Goal: Transaction & Acquisition: Book appointment/travel/reservation

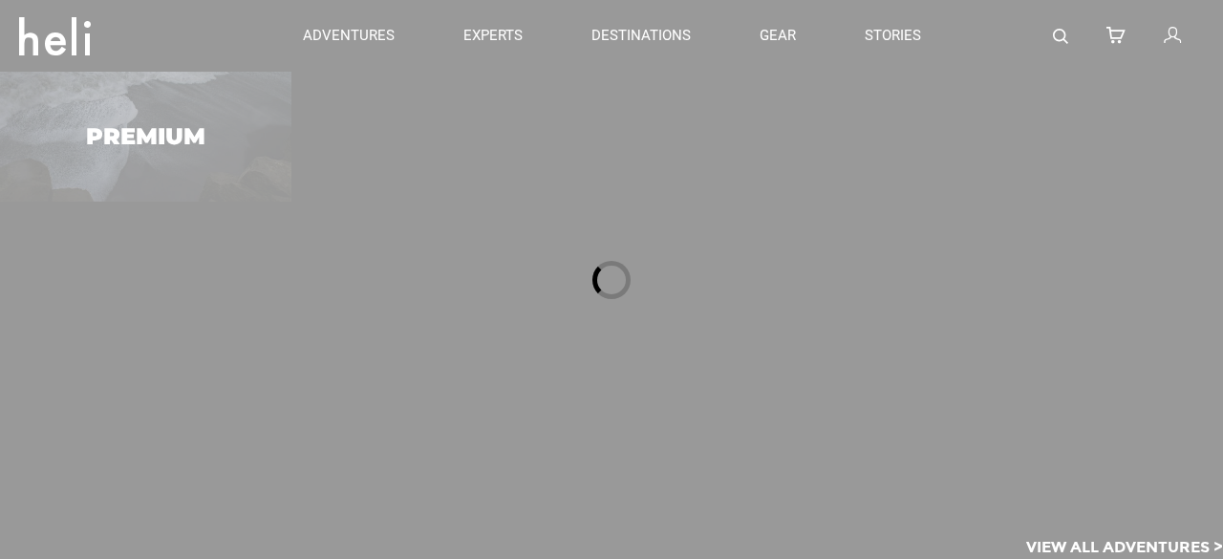
type input "Heli Skiing"
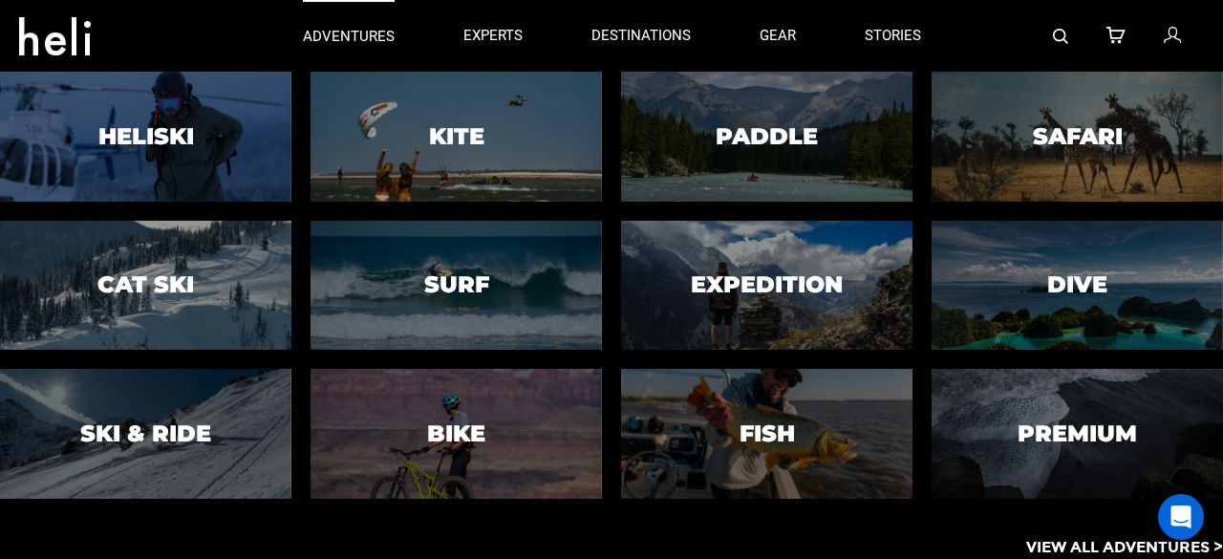
click at [345, 32] on p "adventures" at bounding box center [349, 37] width 92 height 20
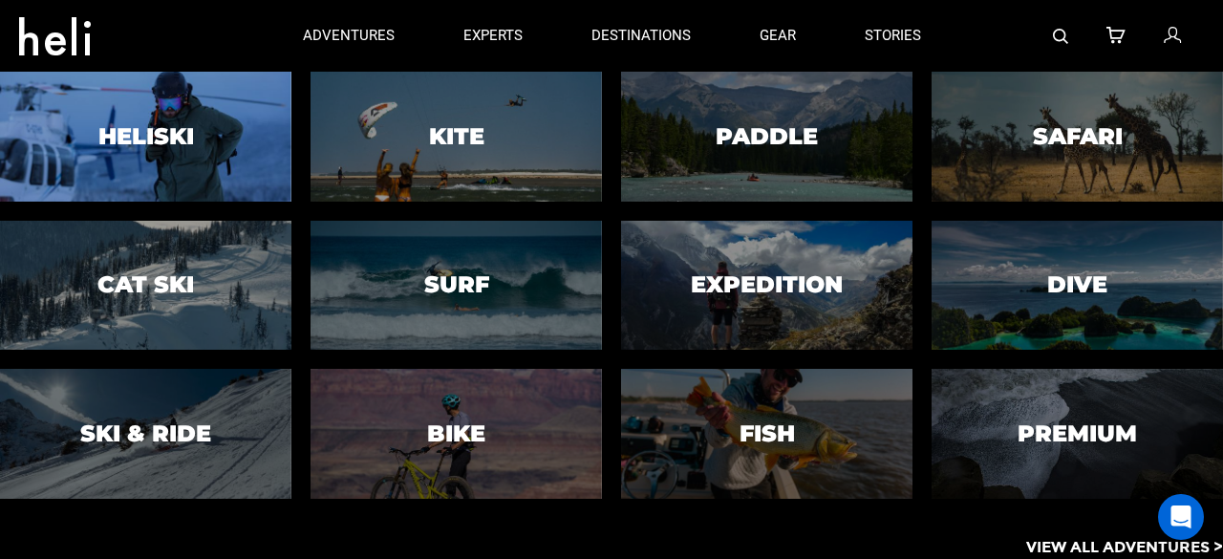
click at [147, 133] on h3 "Heliski" at bounding box center [146, 136] width 96 height 25
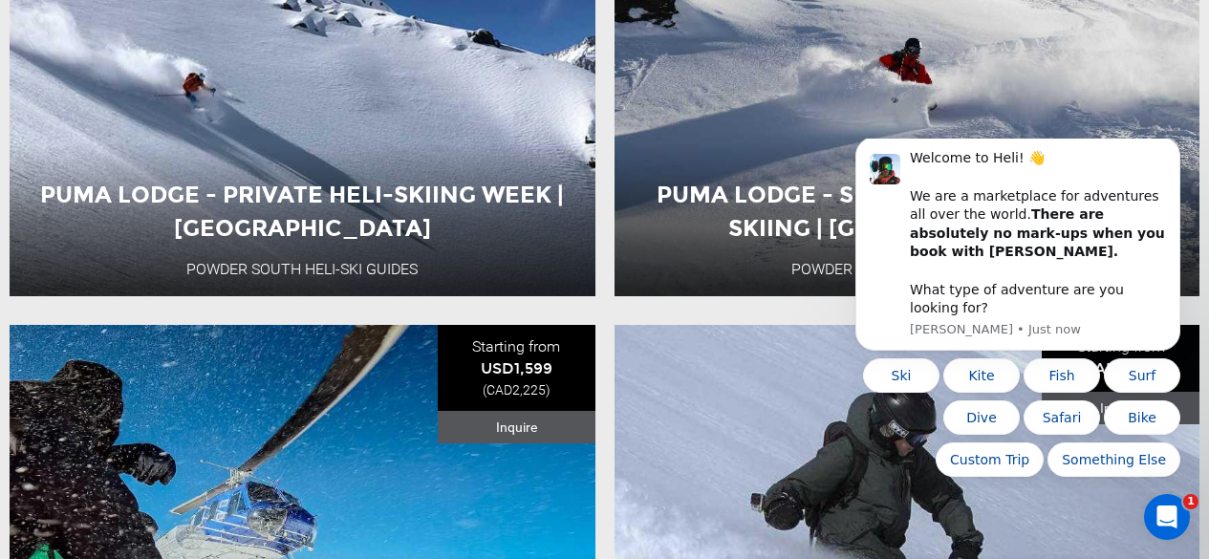
scroll to position [4109, 0]
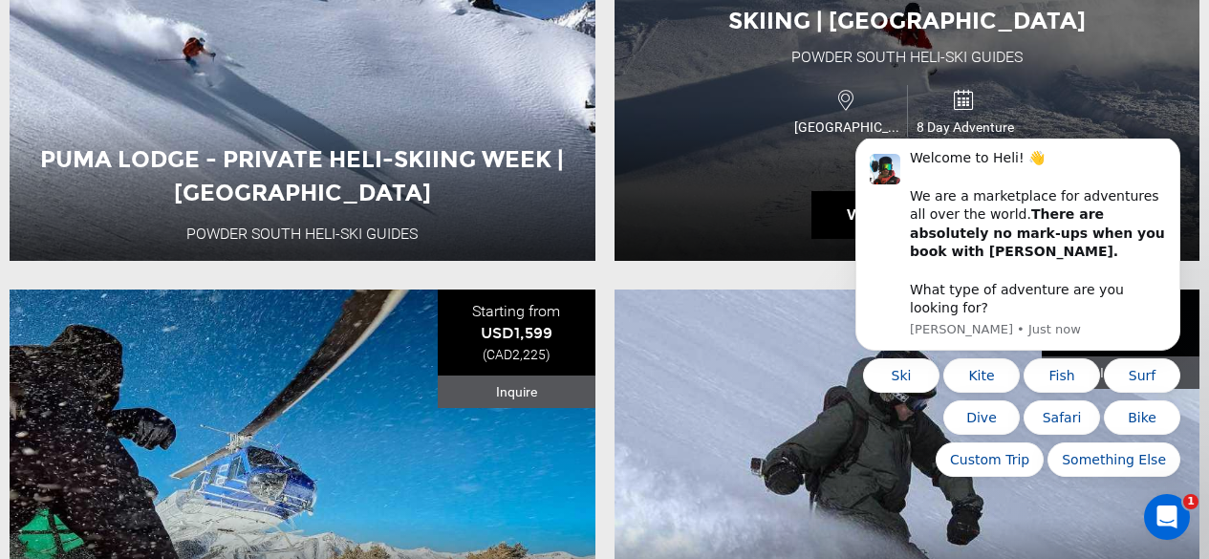
type input "Heli Skiing"
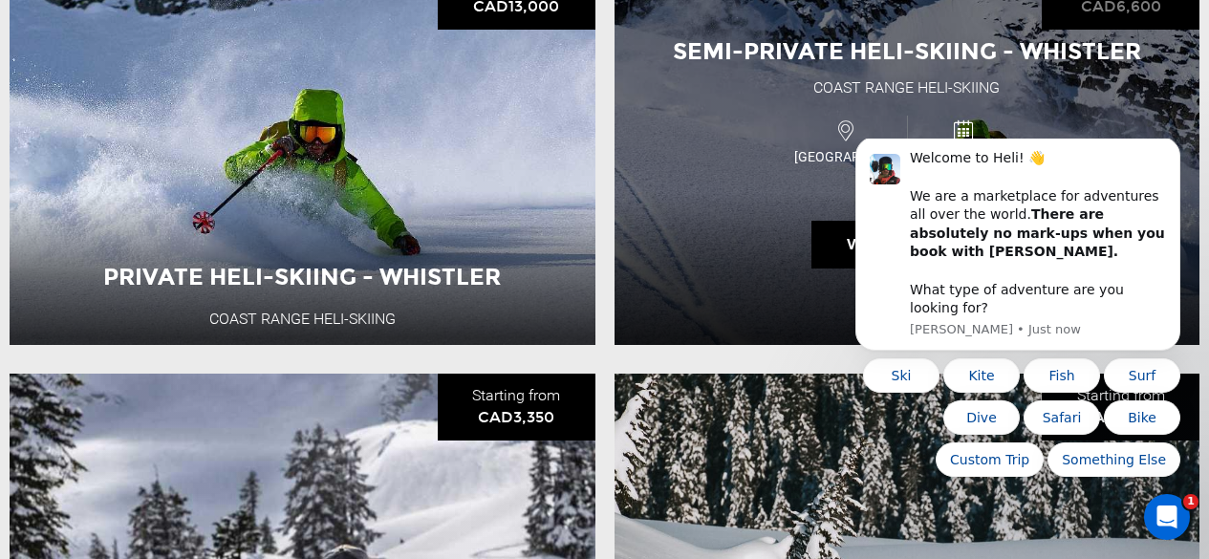
scroll to position [2007, 0]
